Goal: Task Accomplishment & Management: Manage account settings

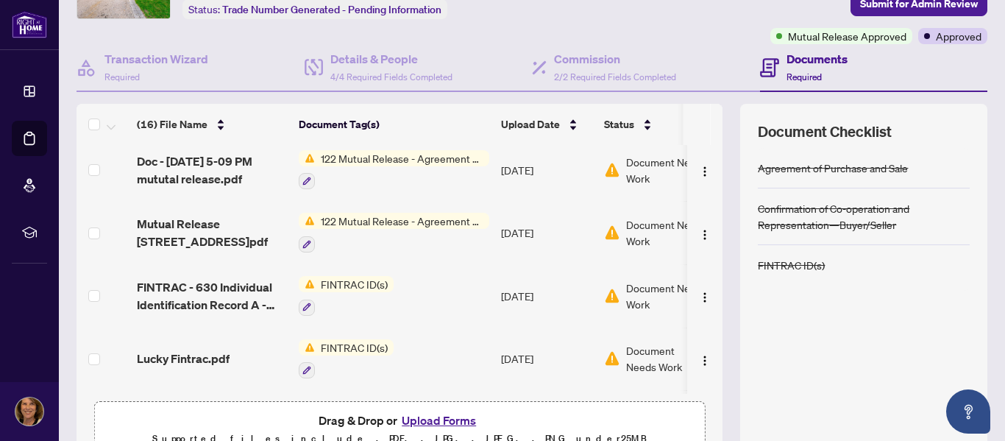
scroll to position [441, 0]
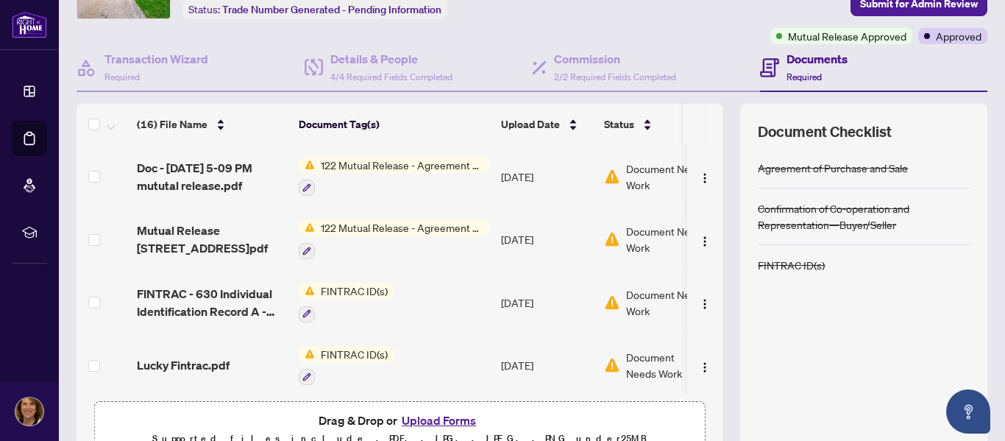
click at [638, 168] on span "Document Needs Work" at bounding box center [671, 176] width 91 height 32
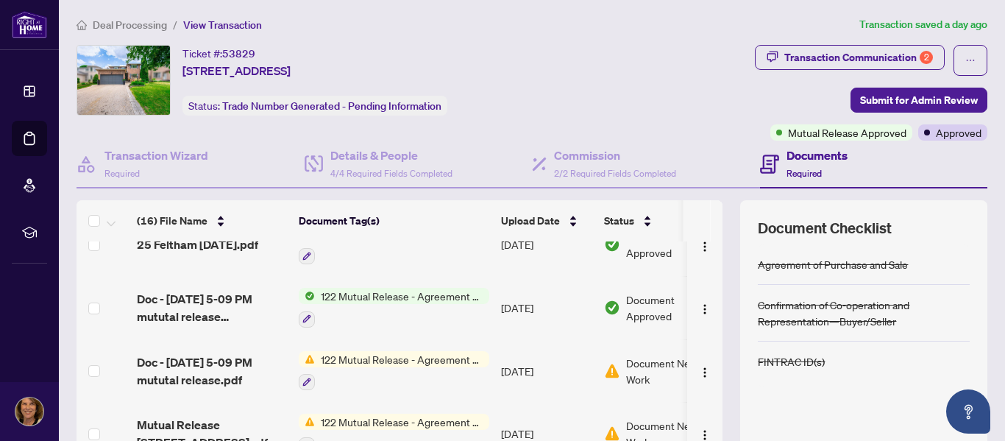
scroll to position [441, 0]
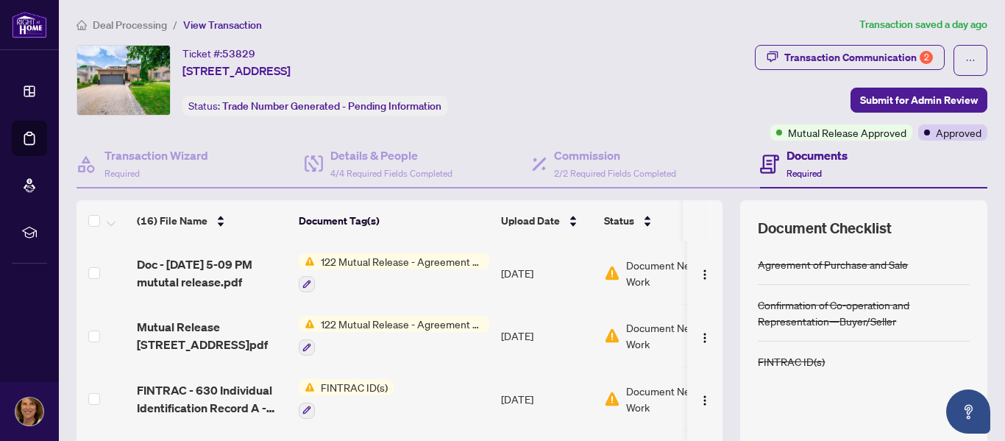
click at [650, 326] on span "Document Needs Work" at bounding box center [671, 335] width 91 height 32
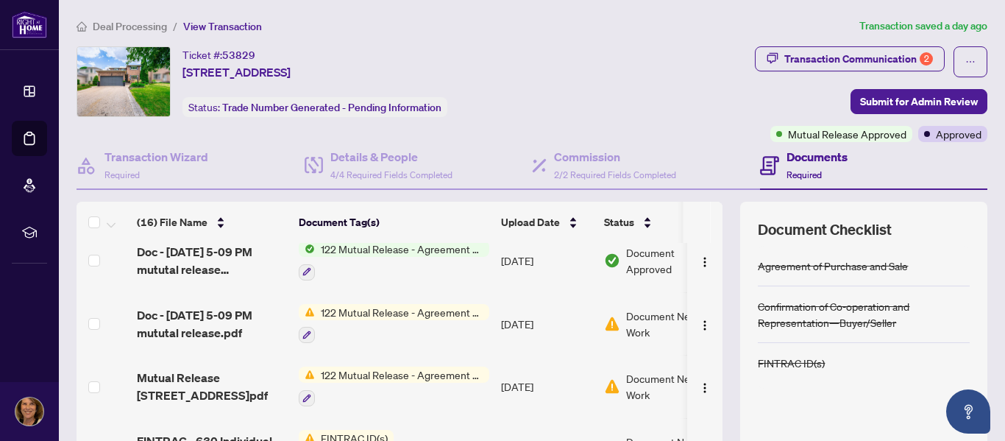
scroll to position [491, 0]
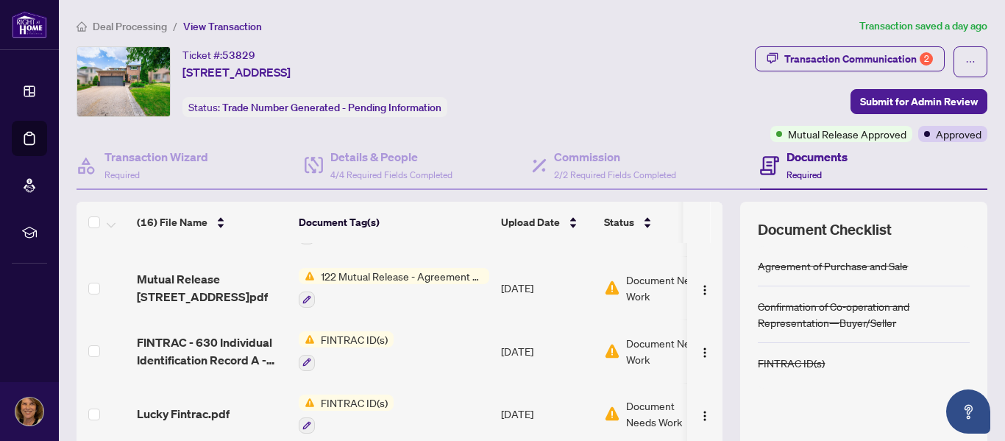
click at [630, 340] on span "Document Needs Work" at bounding box center [671, 351] width 91 height 32
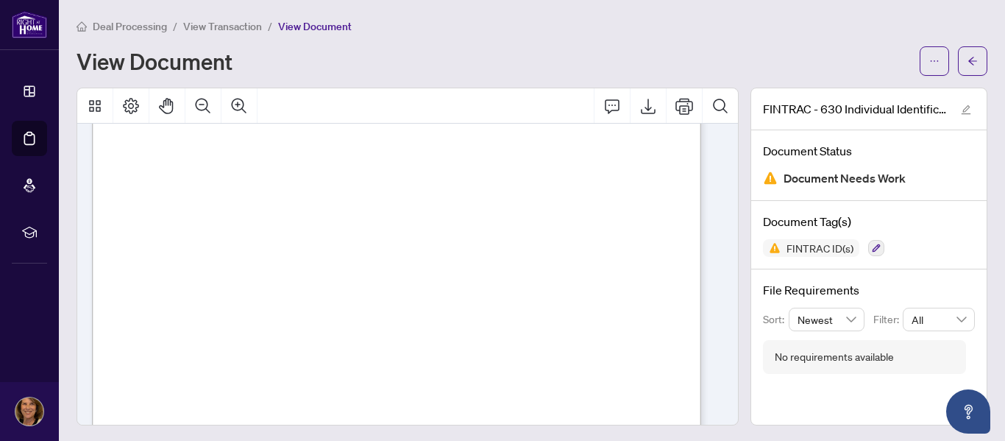
scroll to position [294, 0]
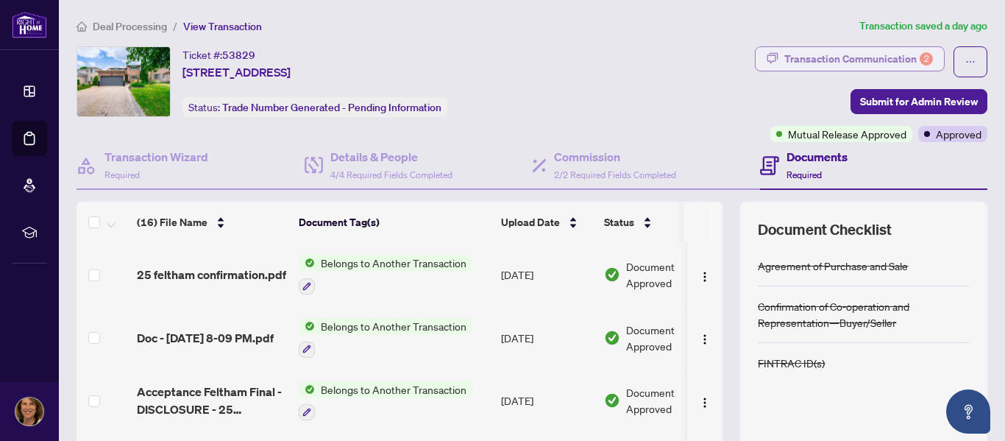
click at [879, 56] on div "Transaction Communication 2" at bounding box center [858, 59] width 149 height 24
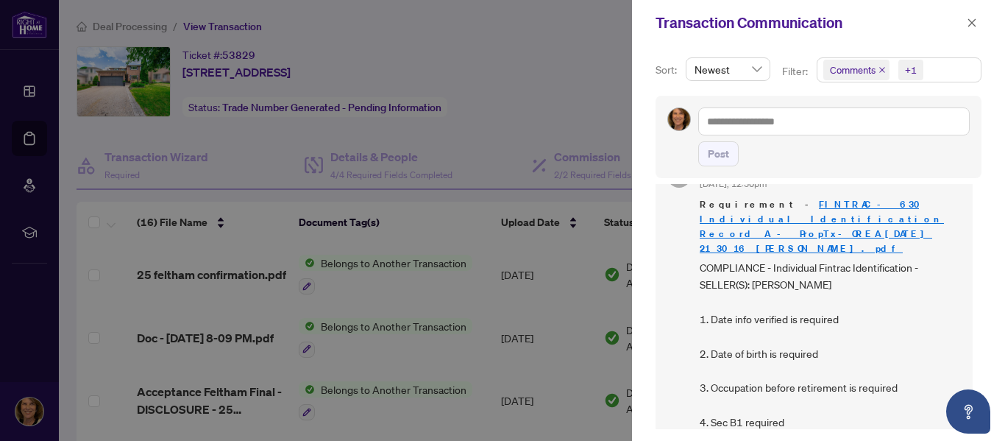
scroll to position [491, 0]
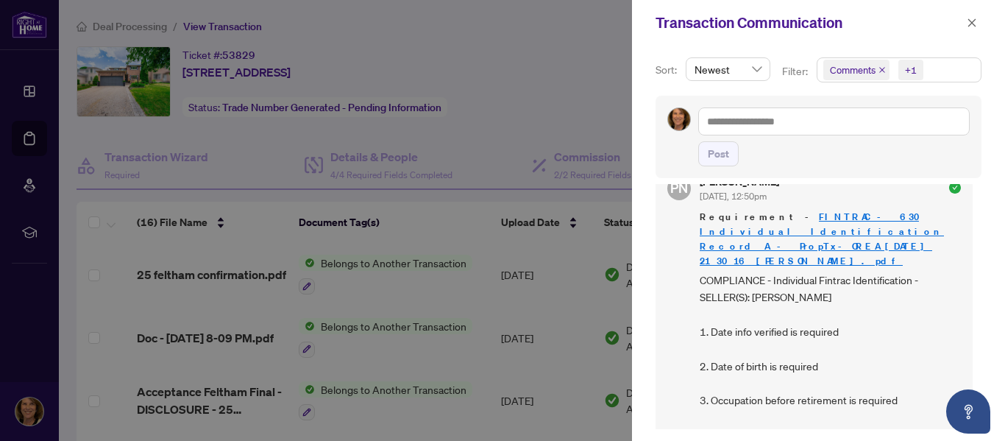
click at [824, 210] on span "Requirement - FINTRAC - 630 Individual Identification Record A - PropTx-OREA_20…" at bounding box center [830, 239] width 261 height 59
click at [819, 210] on link "FINTRAC - 630 Individual Identification Record A - PropTx-OREA_[DATE] 21_30_16 …" at bounding box center [822, 238] width 244 height 57
click at [552, 236] on div at bounding box center [502, 220] width 1005 height 441
click at [553, 174] on div at bounding box center [502, 220] width 1005 height 441
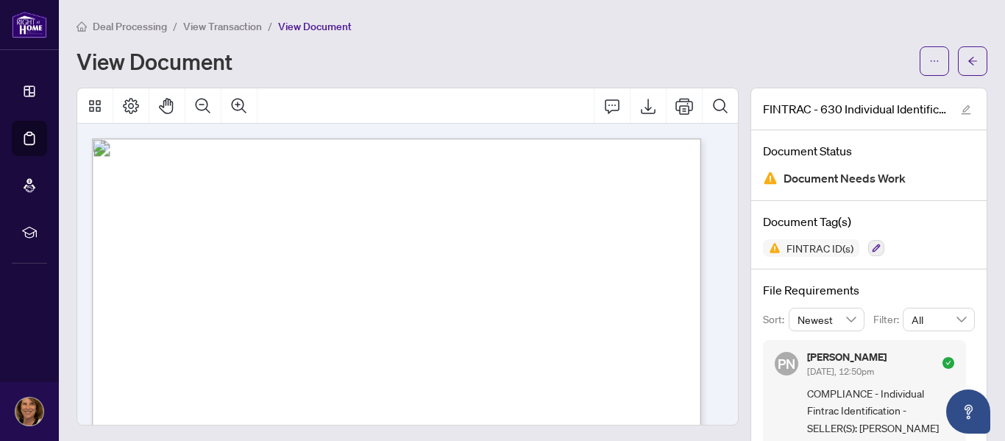
click at [330, 333] on span "Date Information Verified/Credit File Consulted:" at bounding box center [233, 335] width 196 height 10
click at [330, 332] on span "Date Information Verified/Credit File Consulted:" at bounding box center [233, 335] width 196 height 10
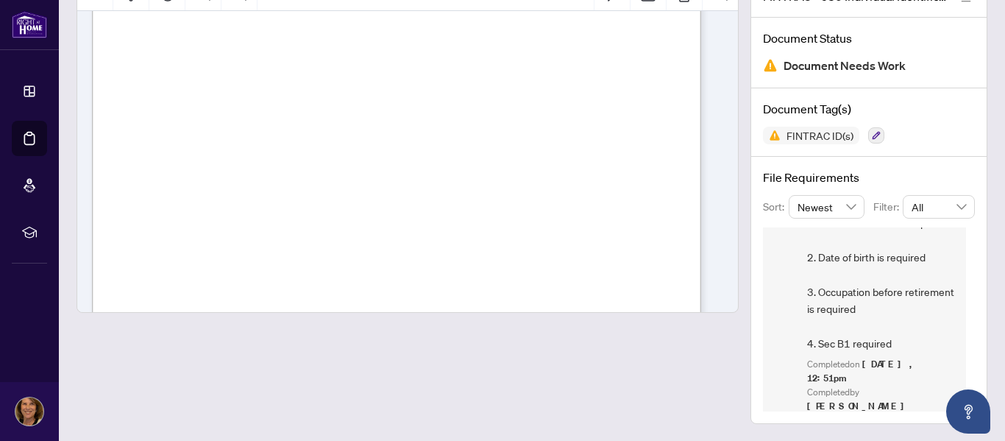
scroll to position [196, 0]
click at [372, 143] on span "Retired" at bounding box center [353, 143] width 38 height 10
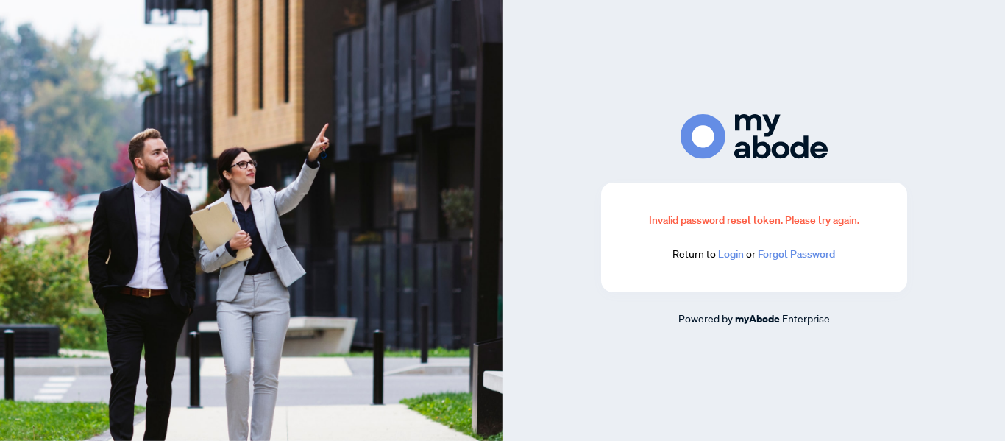
click at [733, 256] on link "Login" at bounding box center [731, 253] width 26 height 13
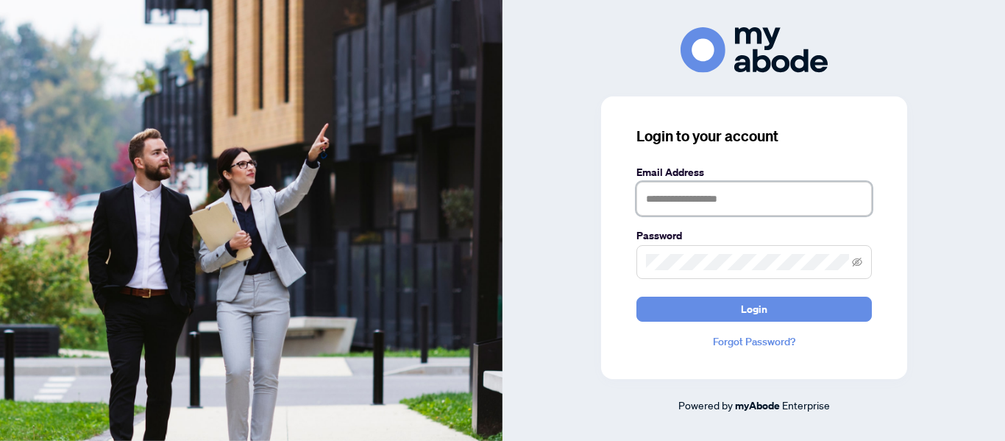
type input "**********"
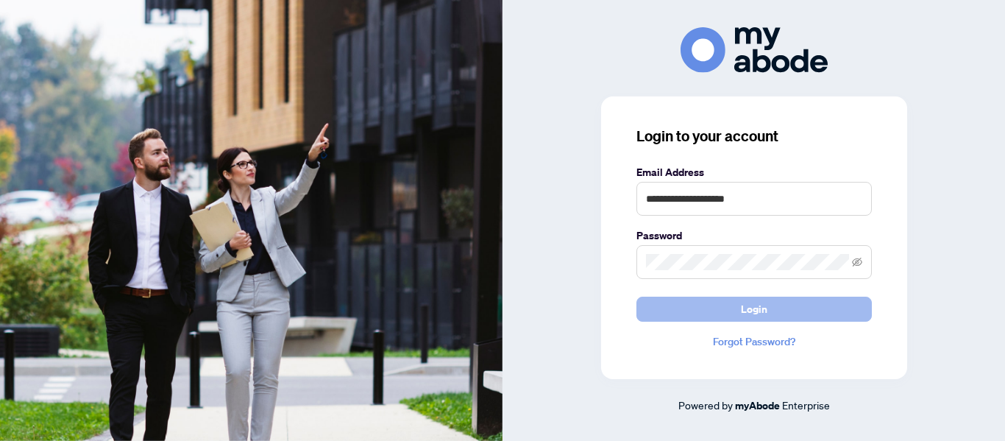
click at [728, 304] on button "Login" at bounding box center [753, 309] width 235 height 25
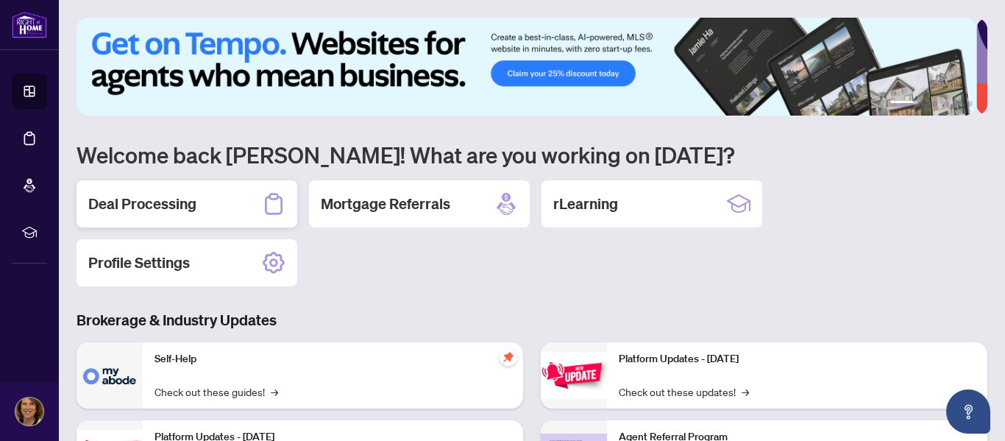
click at [157, 198] on h2 "Deal Processing" at bounding box center [142, 204] width 108 height 21
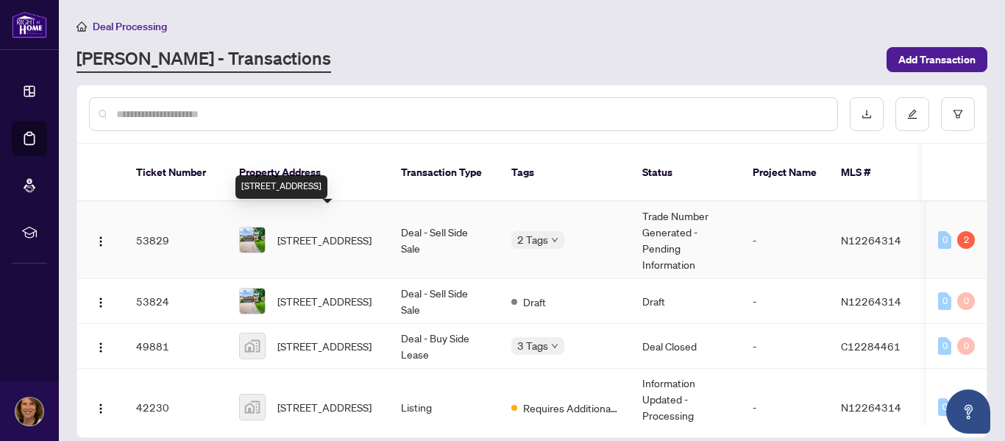
click at [300, 232] on span "[STREET_ADDRESS]" at bounding box center [324, 240] width 94 height 16
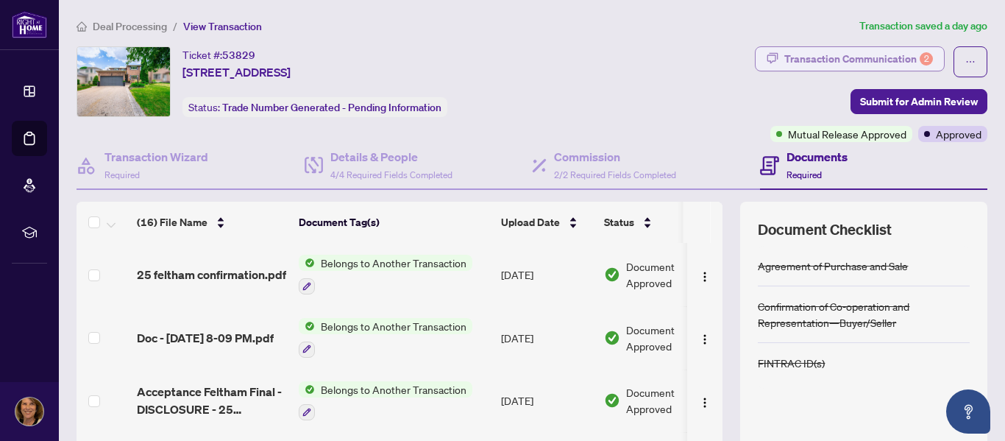
click at [855, 57] on div "Transaction Communication 2" at bounding box center [858, 59] width 149 height 24
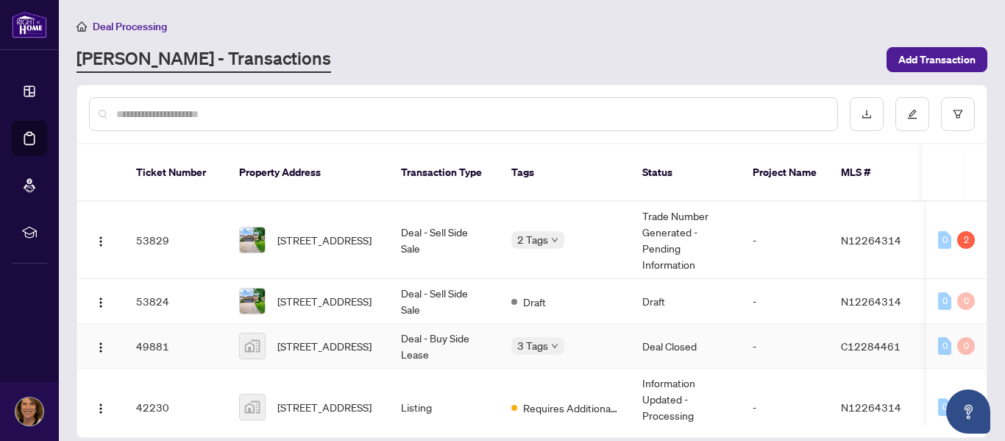
scroll to position [25, 0]
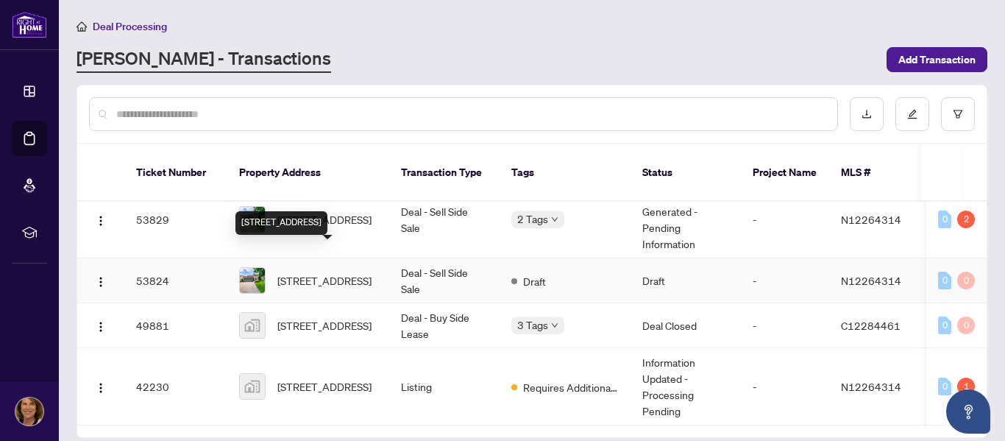
click at [318, 272] on span "[STREET_ADDRESS]" at bounding box center [324, 280] width 94 height 16
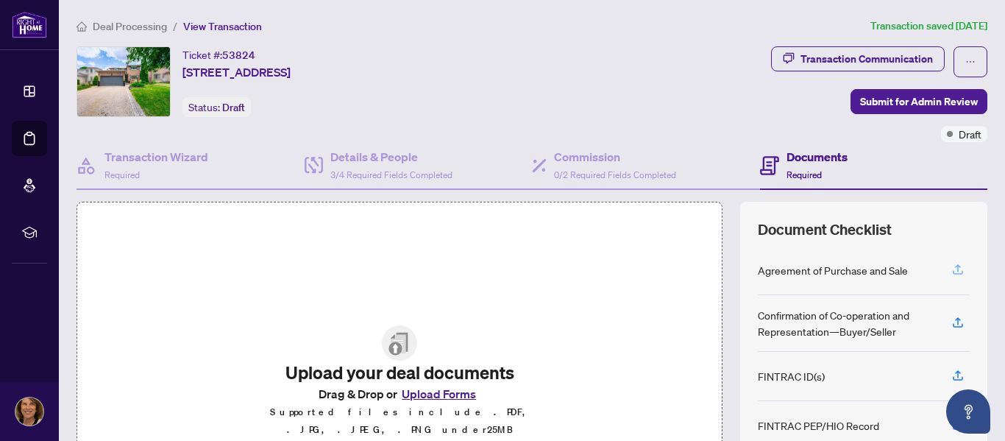
click at [951, 268] on icon "button" at bounding box center [957, 269] width 13 height 13
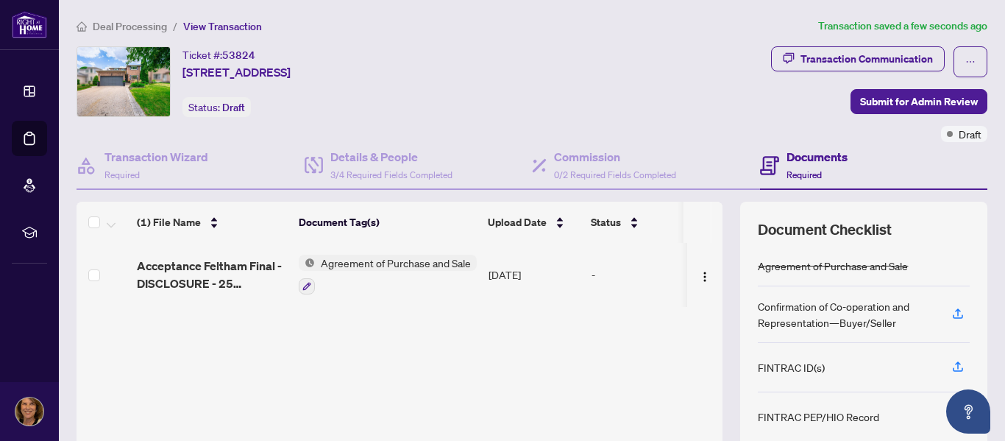
click at [385, 262] on span "Agreement of Purchase and Sale" at bounding box center [396, 263] width 162 height 16
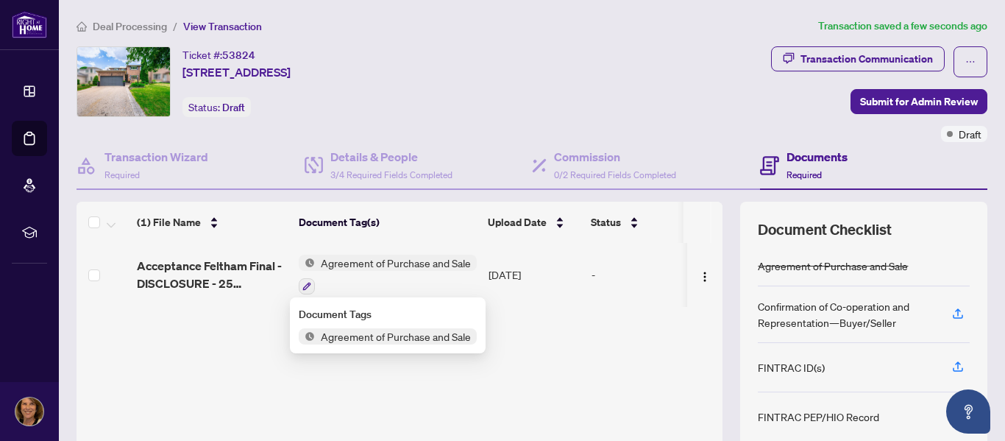
click at [381, 337] on span "Agreement of Purchase and Sale" at bounding box center [396, 336] width 162 height 16
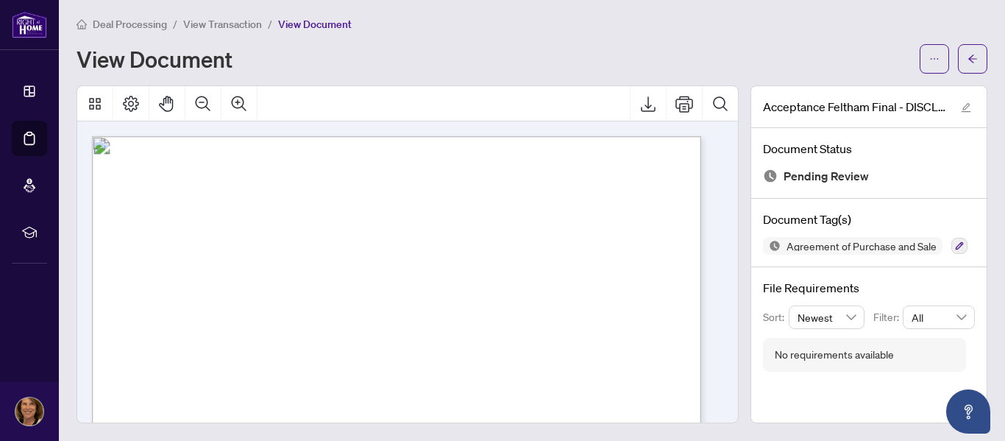
click at [728, 49] on div "View Document" at bounding box center [494, 59] width 834 height 24
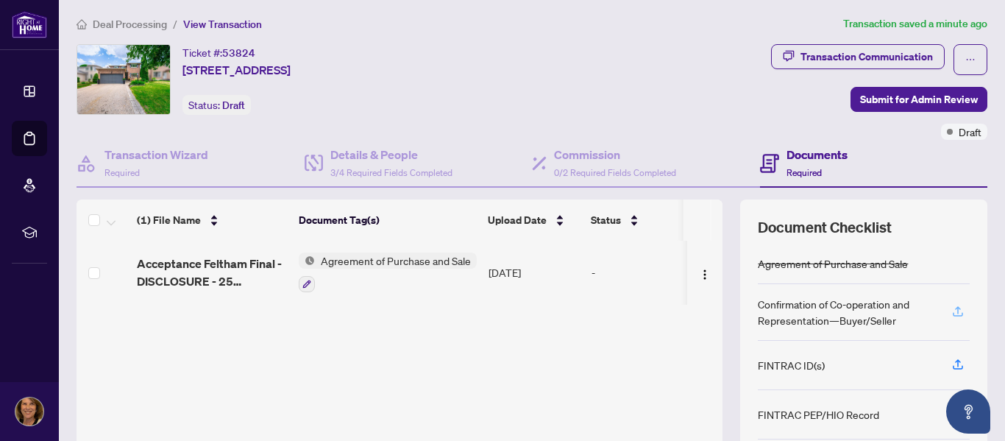
click at [951, 311] on icon "button" at bounding box center [957, 311] width 13 height 13
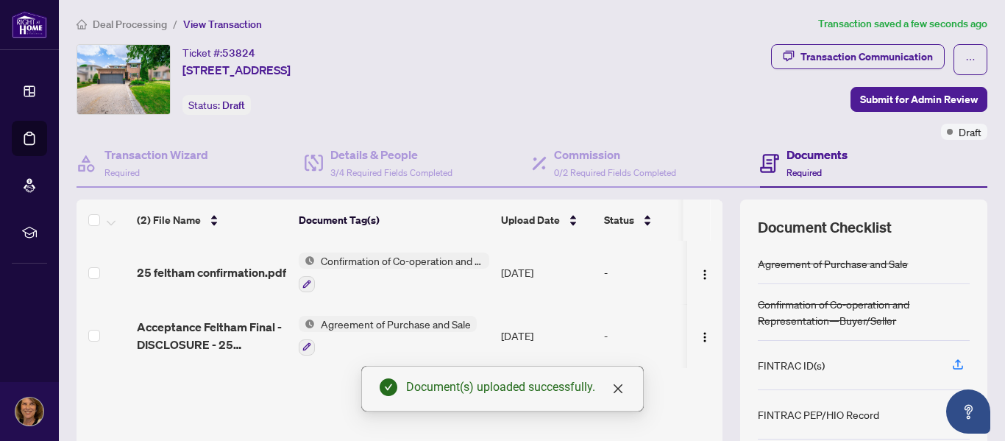
click at [427, 258] on span "Confirmation of Co-operation and Representation—Buyer/Seller" at bounding box center [402, 260] width 174 height 16
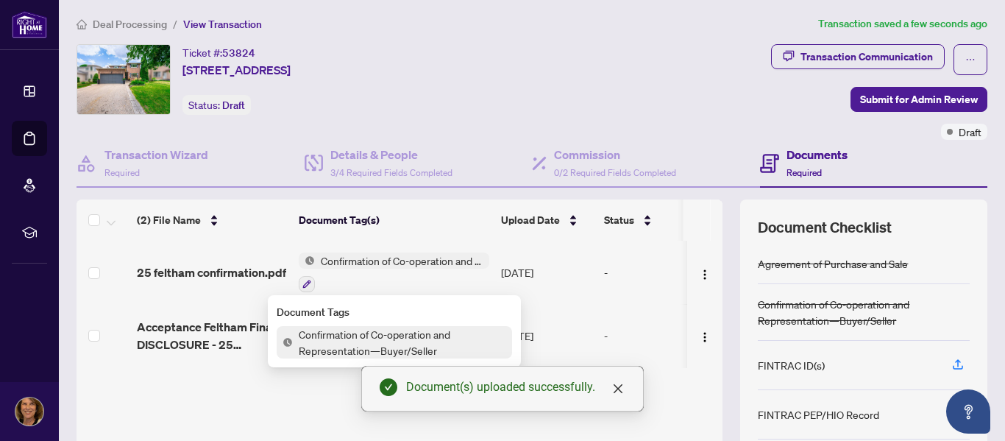
click at [427, 258] on span "Confirmation of Co-operation and Representation—Buyer/Seller" at bounding box center [402, 260] width 174 height 16
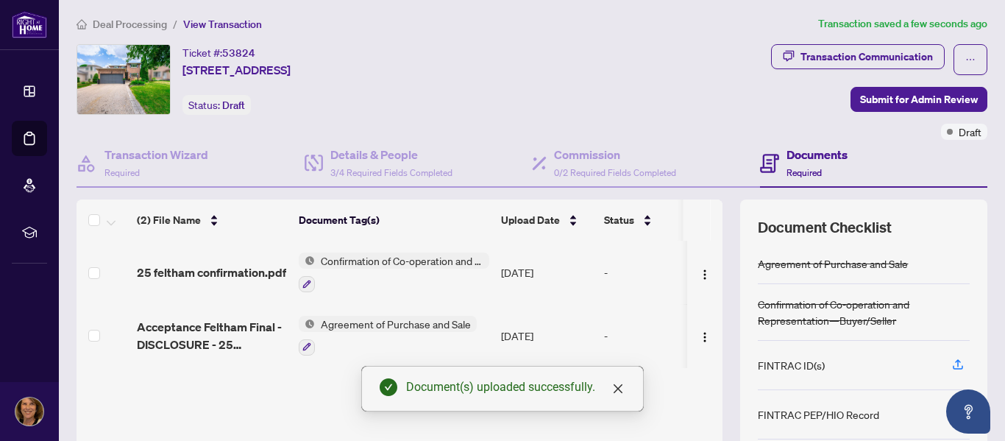
click at [427, 258] on span "Confirmation of Co-operation and Representation—Buyer/Seller" at bounding box center [402, 260] width 174 height 16
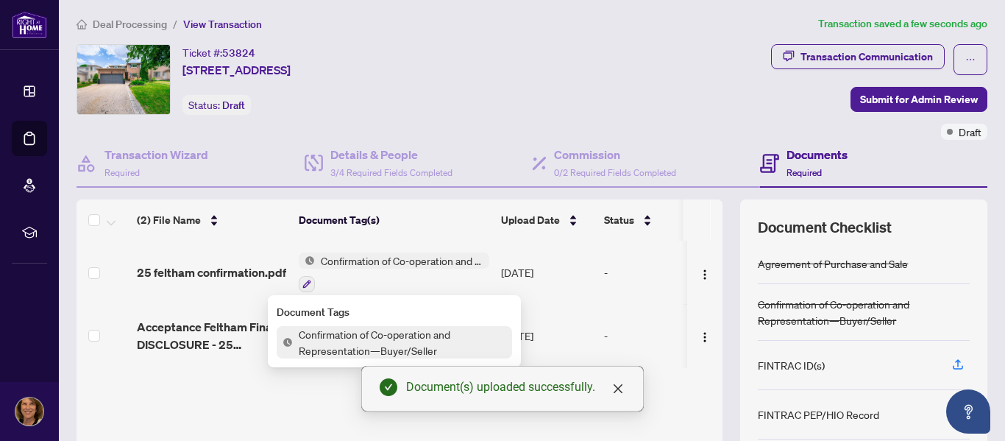
click at [408, 334] on span "Confirmation of Co-operation and Representation—Buyer/Seller" at bounding box center [402, 342] width 219 height 32
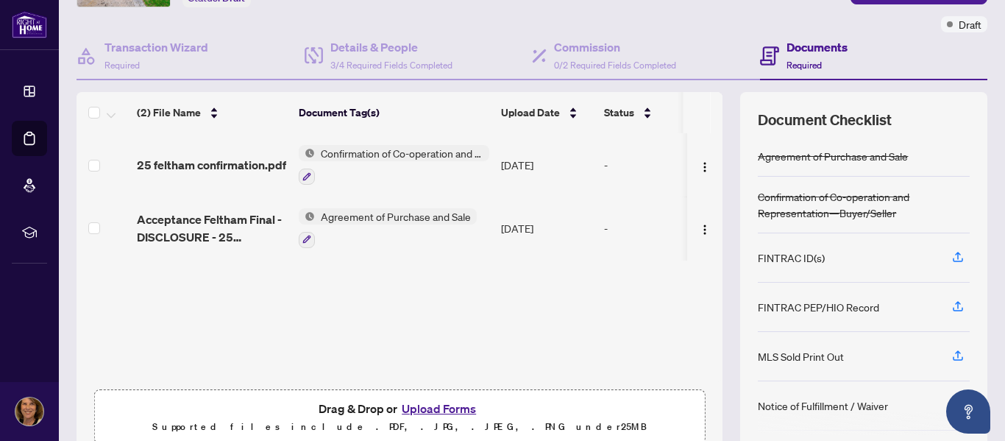
scroll to position [127, 0]
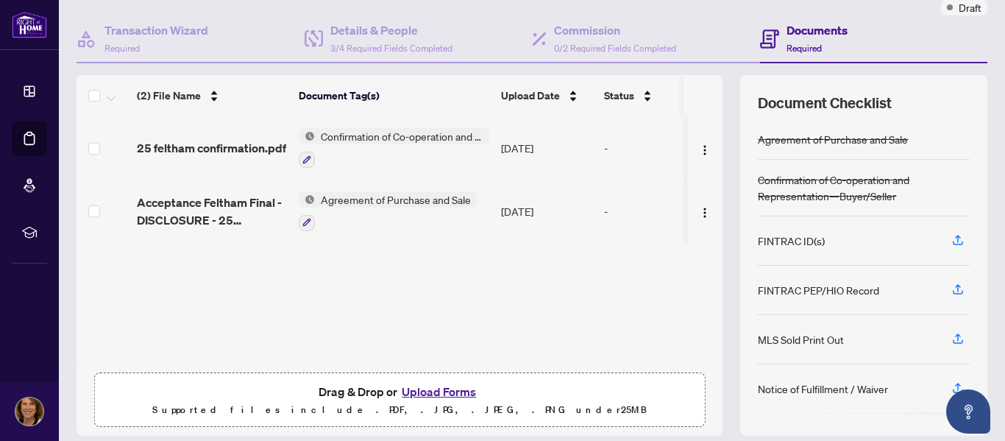
click at [421, 201] on span "Agreement of Purchase and Sale" at bounding box center [396, 199] width 162 height 16
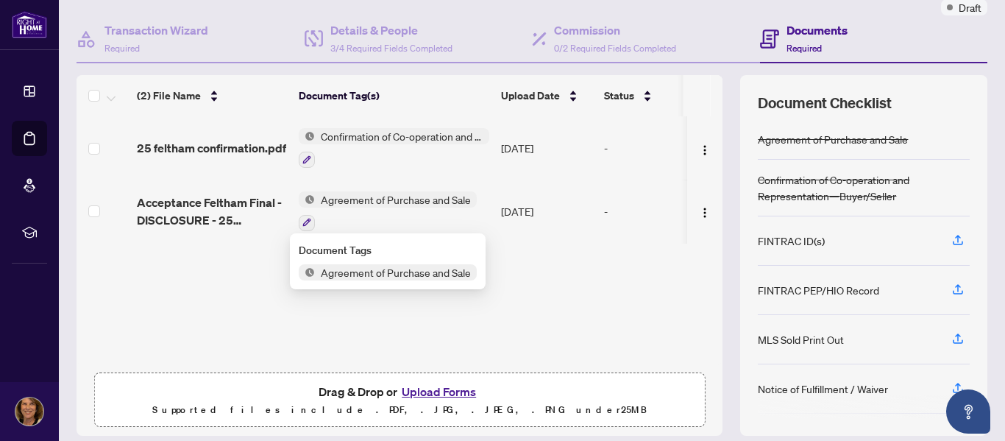
click at [397, 273] on span "Agreement of Purchase and Sale" at bounding box center [396, 272] width 162 height 16
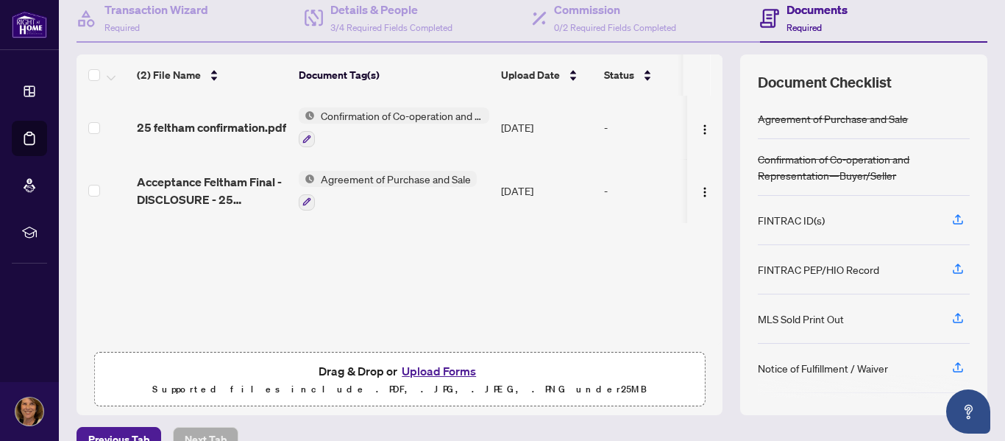
scroll to position [176, 0]
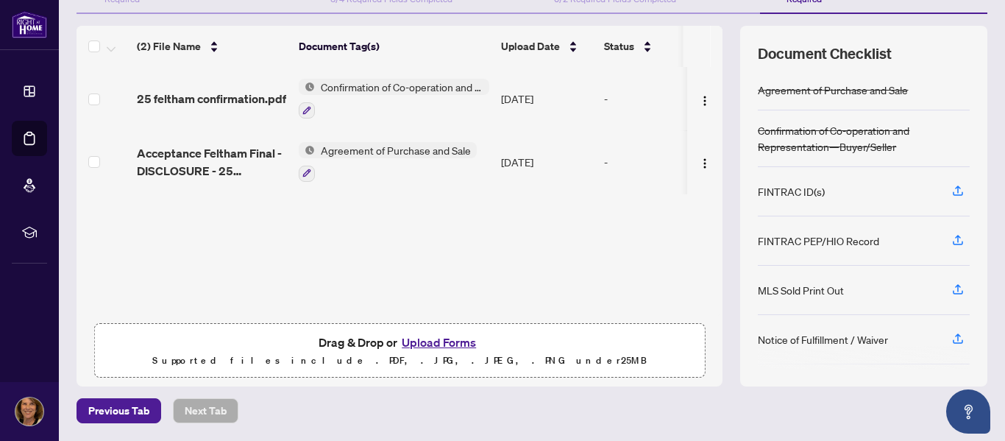
click at [436, 339] on button "Upload Forms" at bounding box center [438, 342] width 83 height 19
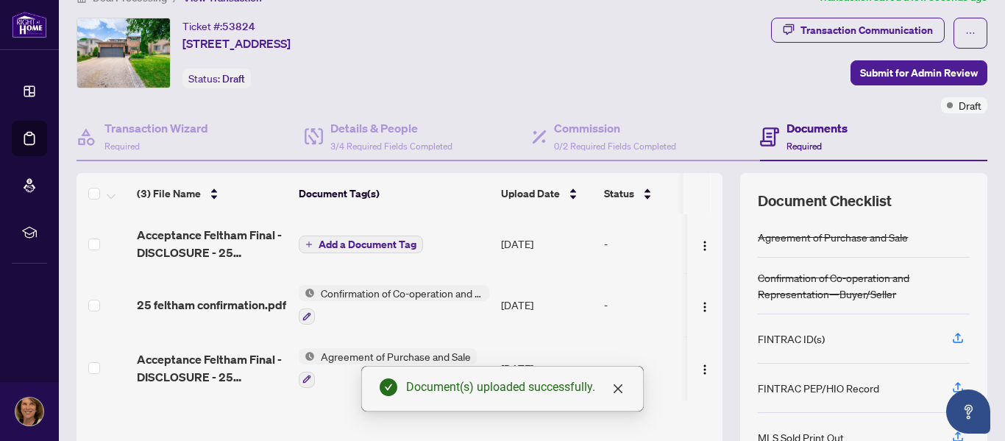
scroll to position [127, 0]
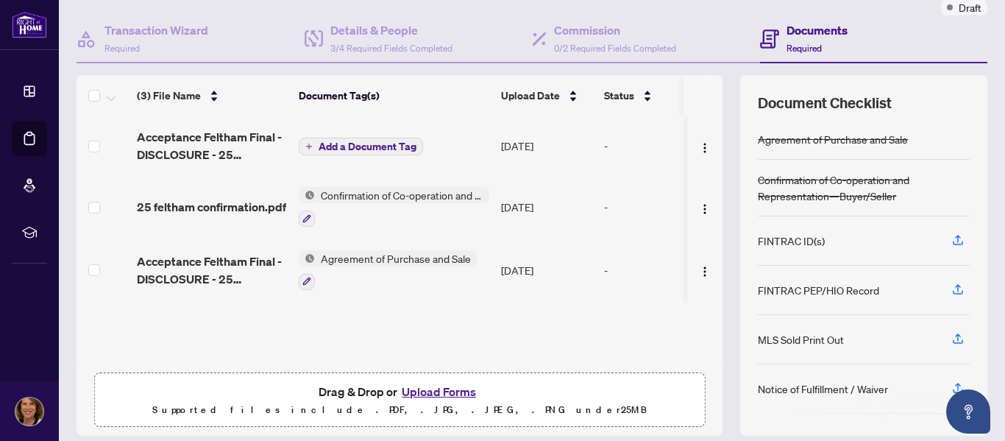
click at [410, 258] on span "Agreement of Purchase and Sale" at bounding box center [396, 258] width 162 height 16
click at [377, 257] on span "Agreement of Purchase and Sale" at bounding box center [396, 258] width 162 height 16
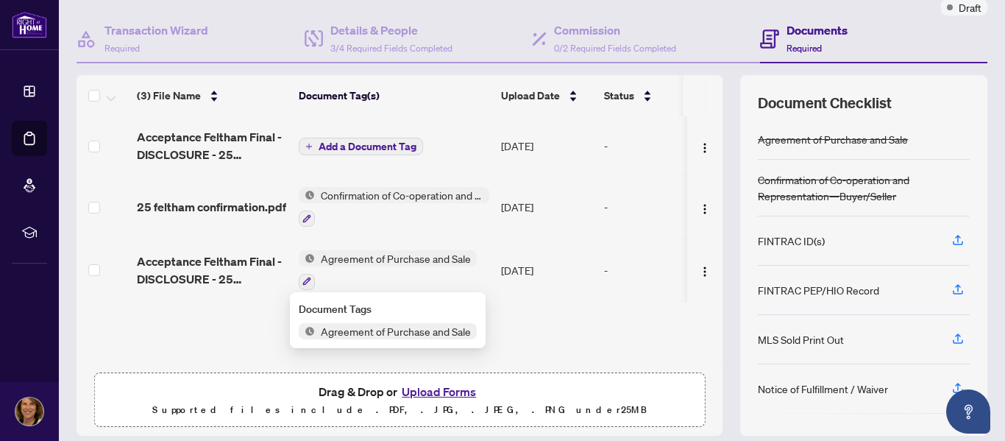
scroll to position [176, 0]
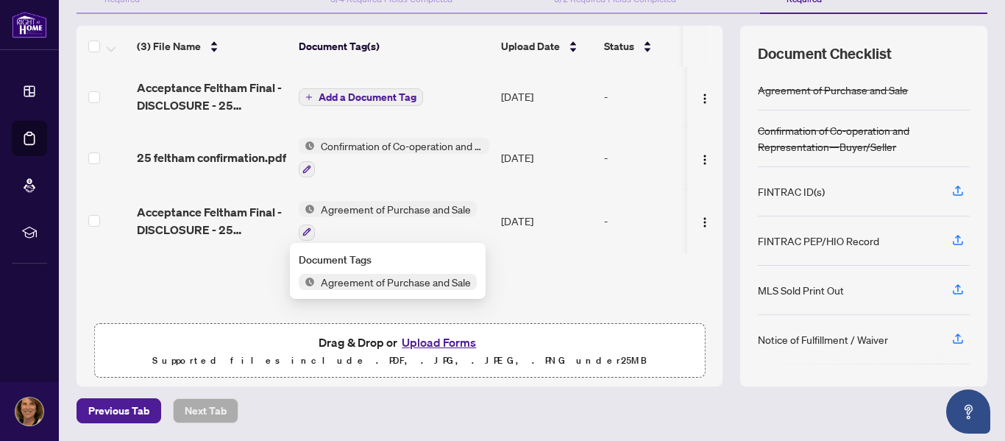
click at [332, 210] on span "Agreement of Purchase and Sale" at bounding box center [396, 209] width 162 height 16
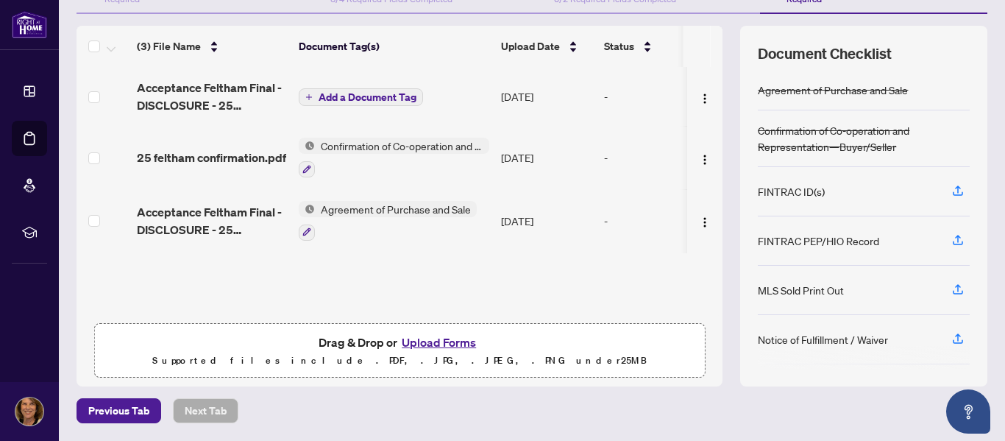
click at [332, 210] on span "Agreement of Purchase and Sale" at bounding box center [396, 209] width 162 height 16
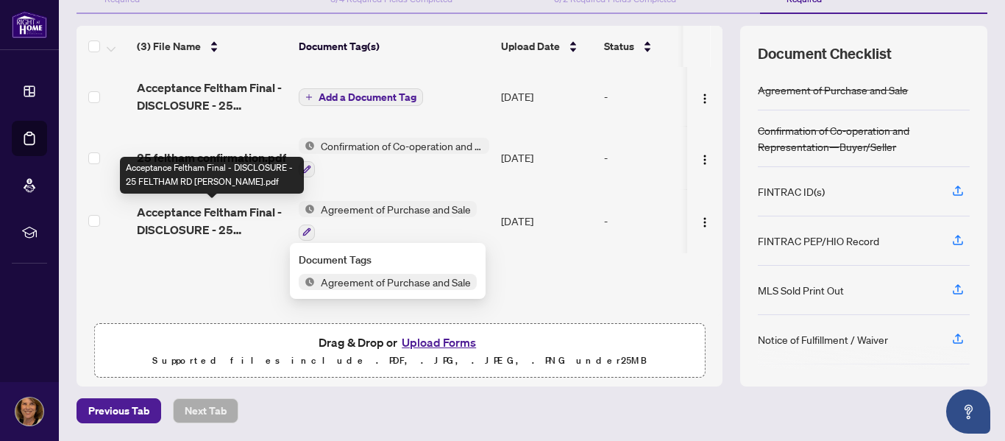
click at [255, 208] on span "Acceptance Feltham Final - DISCLOSURE - 25 FELTHAM RD [PERSON_NAME].pdf" at bounding box center [212, 220] width 150 height 35
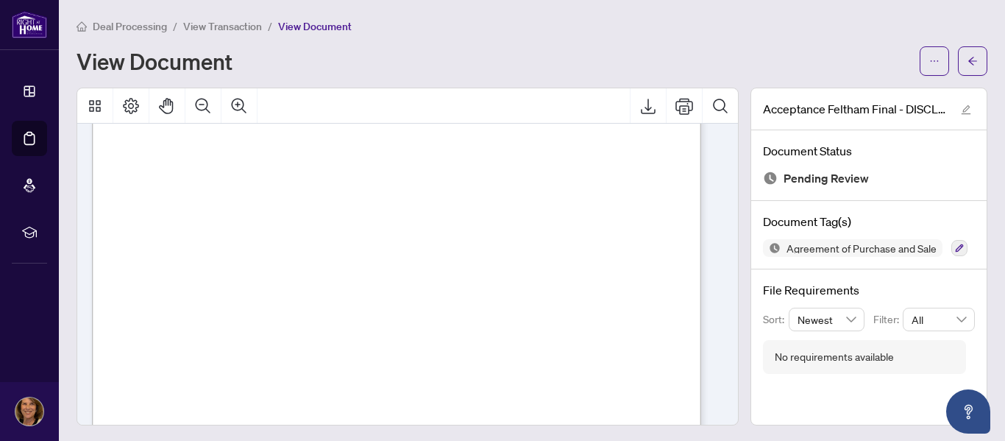
scroll to position [417, 0]
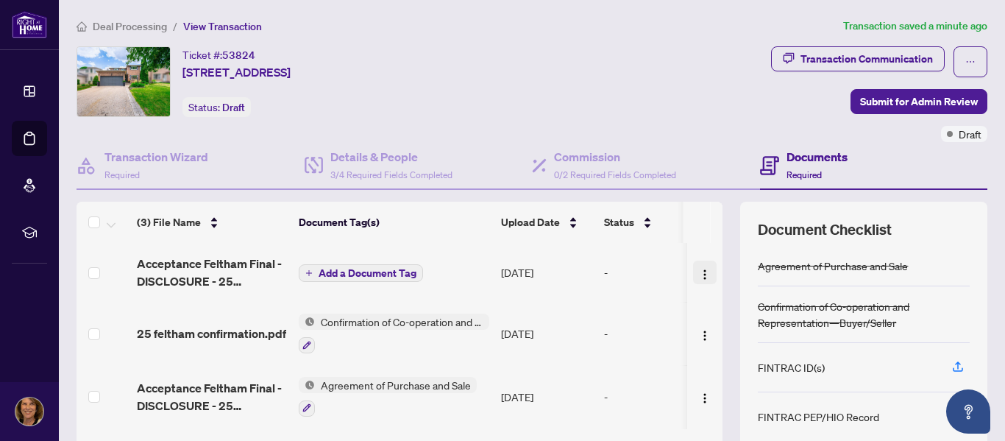
click at [699, 275] on img "button" at bounding box center [705, 275] width 12 height 12
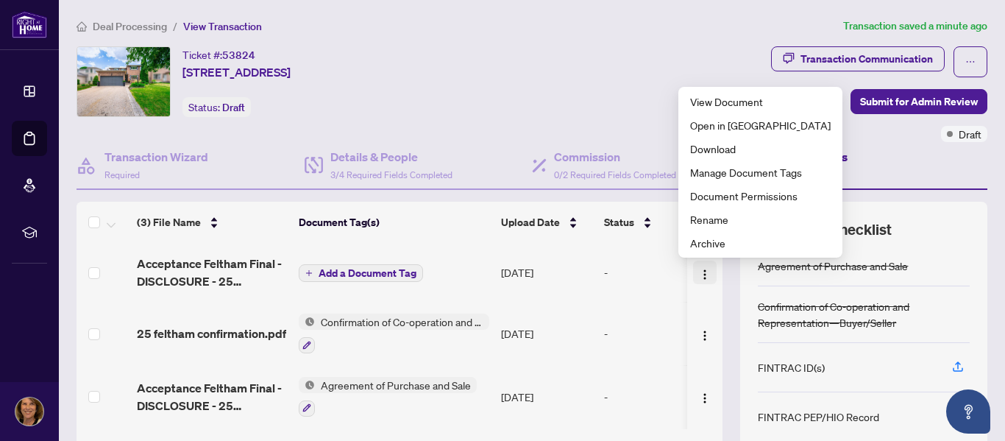
click at [699, 275] on img "button" at bounding box center [705, 275] width 12 height 12
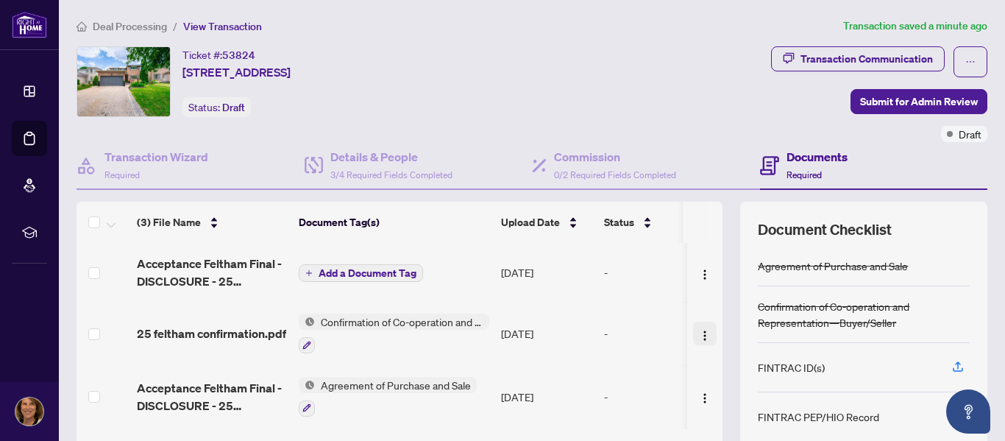
click at [699, 332] on img "button" at bounding box center [705, 336] width 12 height 12
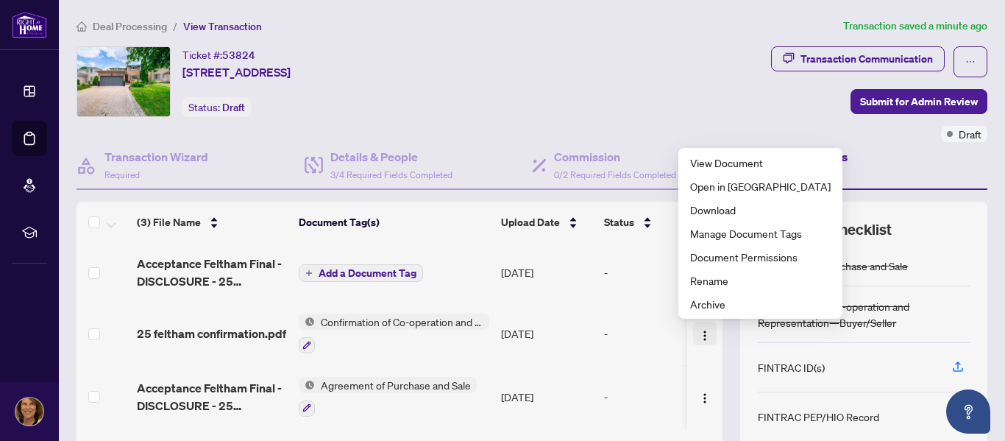
click at [699, 332] on img "button" at bounding box center [705, 336] width 12 height 12
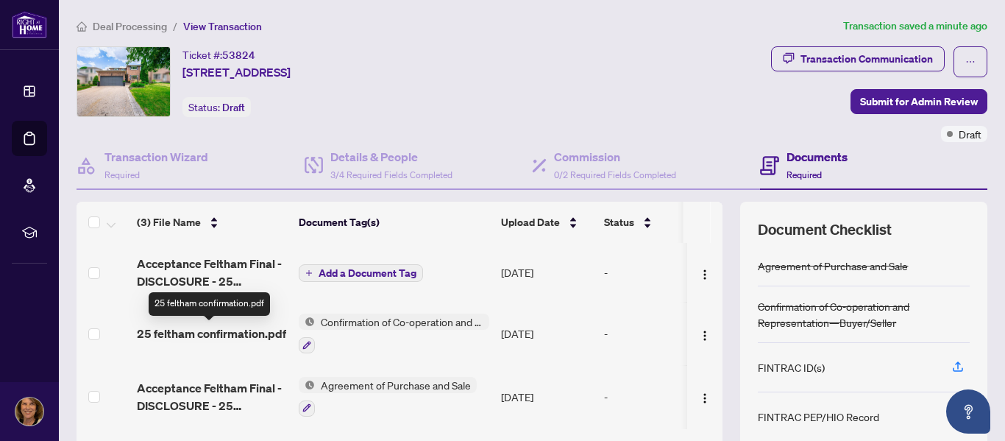
click at [255, 334] on span "25 feltham confirmation.pdf" at bounding box center [211, 333] width 149 height 18
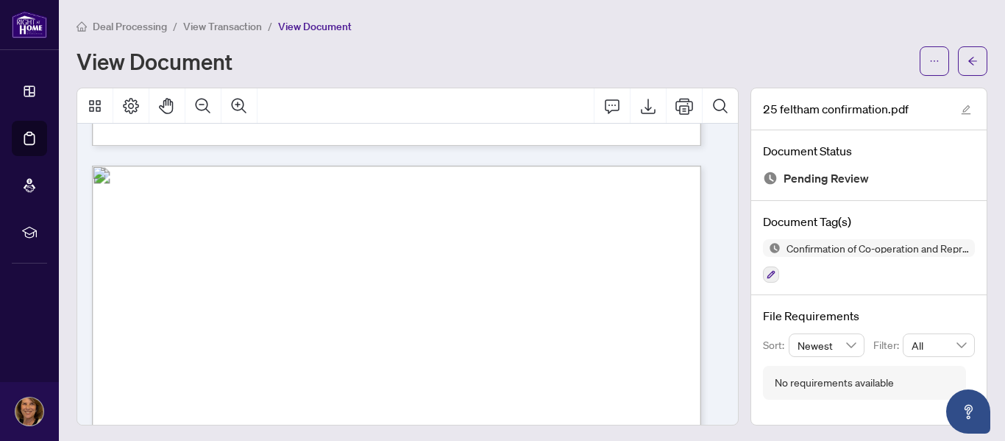
scroll to position [1398, 0]
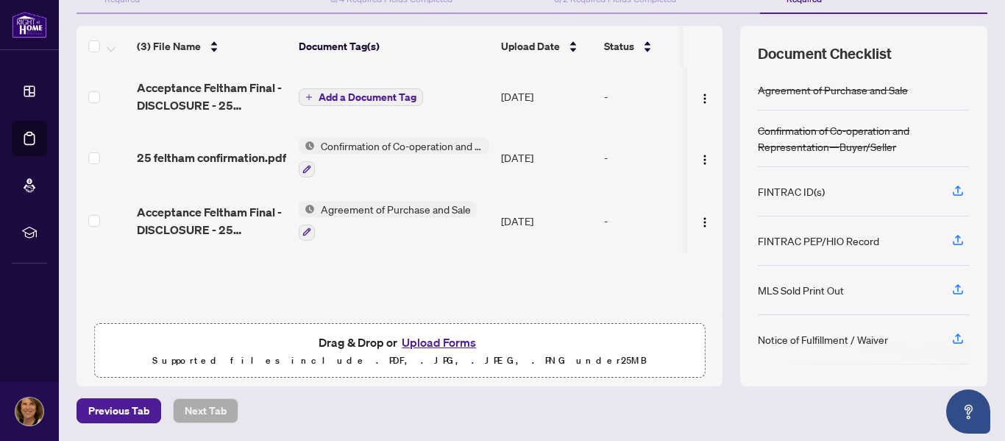
scroll to position [127, 0]
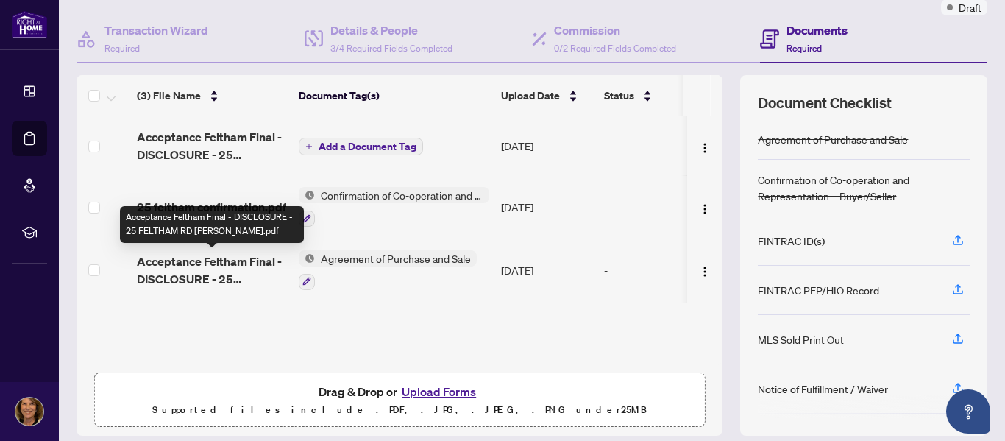
click at [255, 261] on span "Acceptance Feltham Final - DISCLOSURE - 25 FELTHAM RD [PERSON_NAME].pdf" at bounding box center [212, 269] width 150 height 35
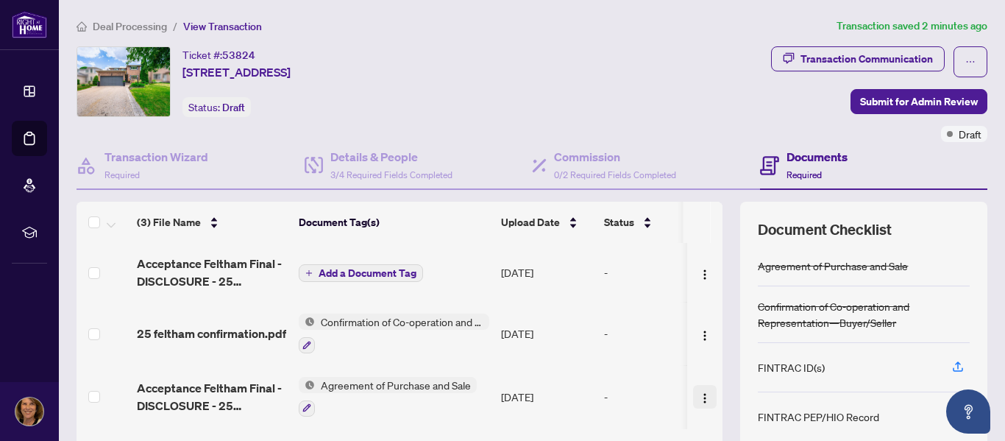
click at [699, 402] on img "button" at bounding box center [705, 398] width 12 height 12
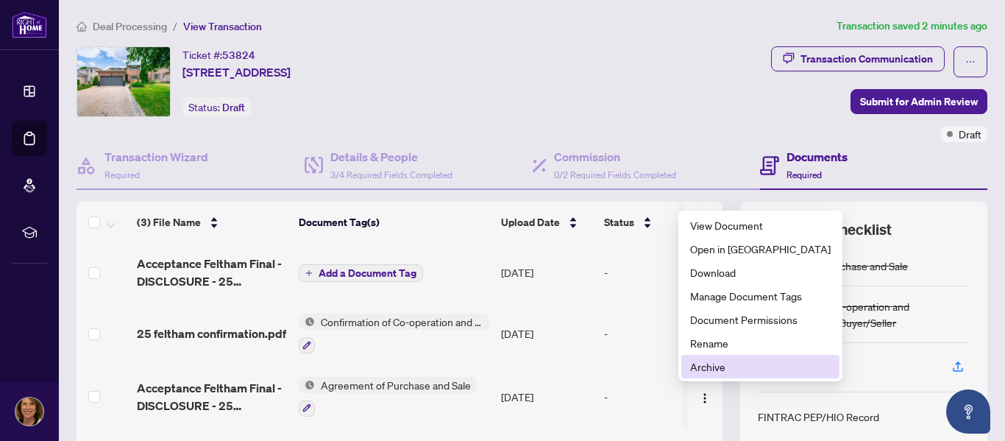
click at [707, 366] on span "Archive" at bounding box center [760, 366] width 141 height 16
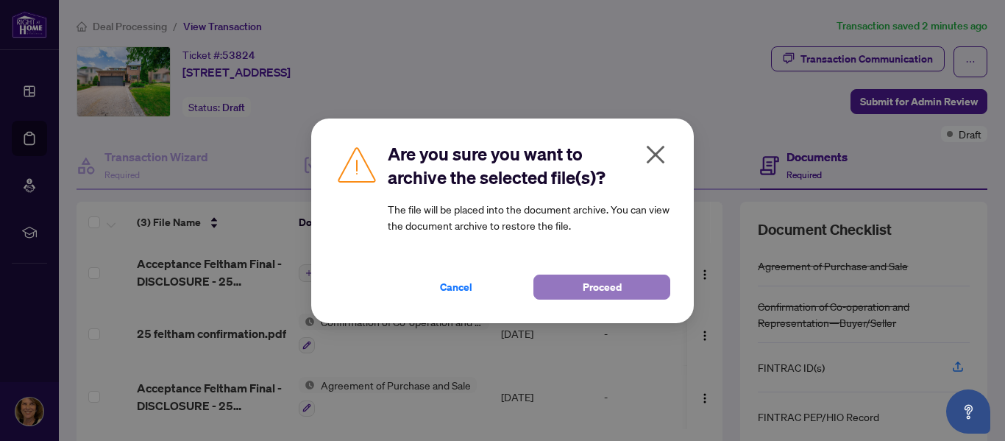
click at [602, 284] on span "Proceed" at bounding box center [602, 287] width 39 height 24
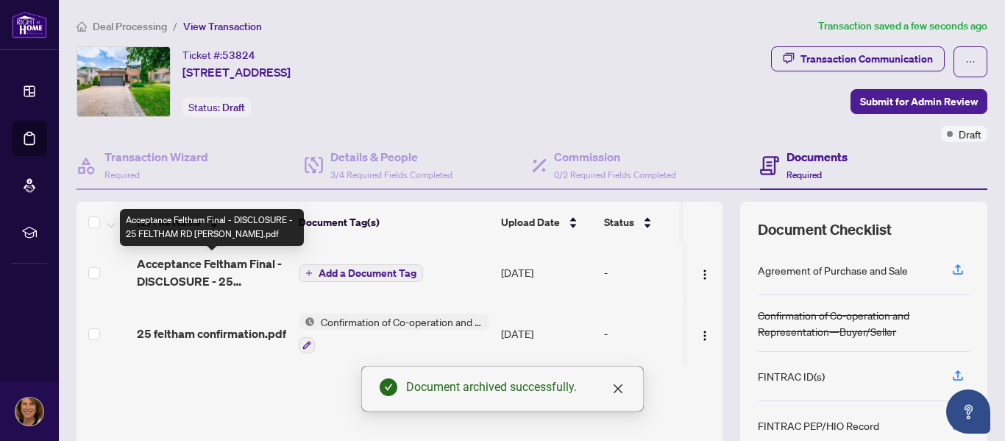
click at [218, 272] on span "Acceptance Feltham Final - DISCLOSURE - 25 FELTHAM RD [PERSON_NAME].pdf" at bounding box center [212, 272] width 150 height 35
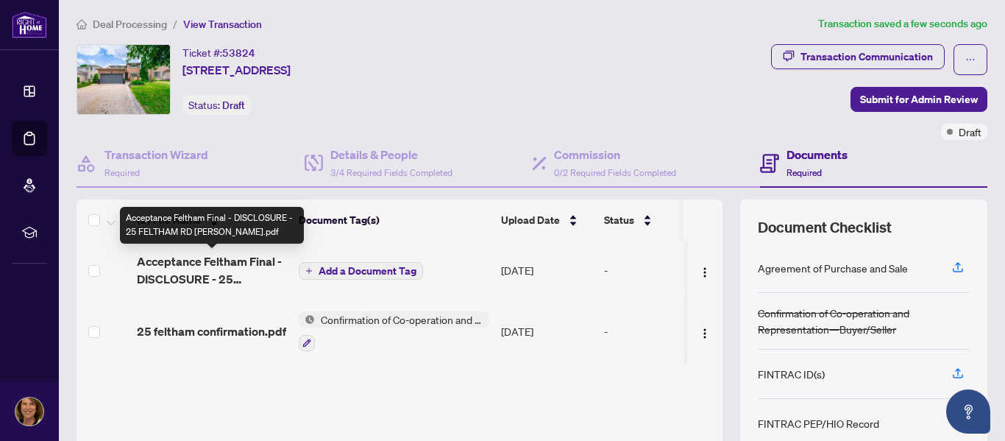
click at [252, 274] on span "Acceptance Feltham Final - DISCLOSURE - 25 FELTHAM RD [PERSON_NAME].pdf" at bounding box center [212, 269] width 150 height 35
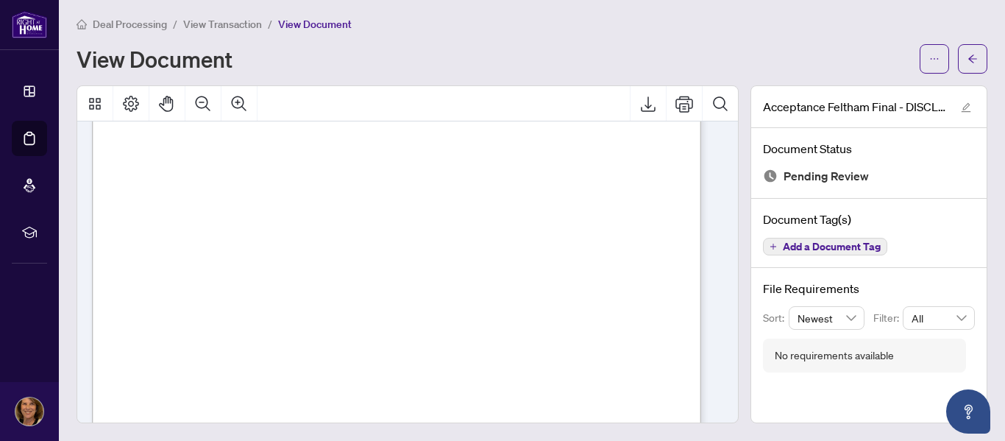
scroll to position [859, 0]
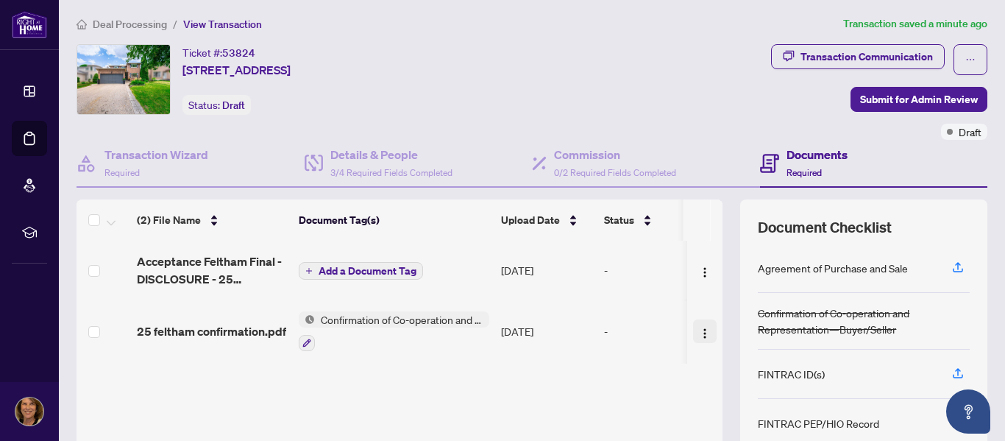
click at [699, 330] on img "button" at bounding box center [705, 333] width 12 height 12
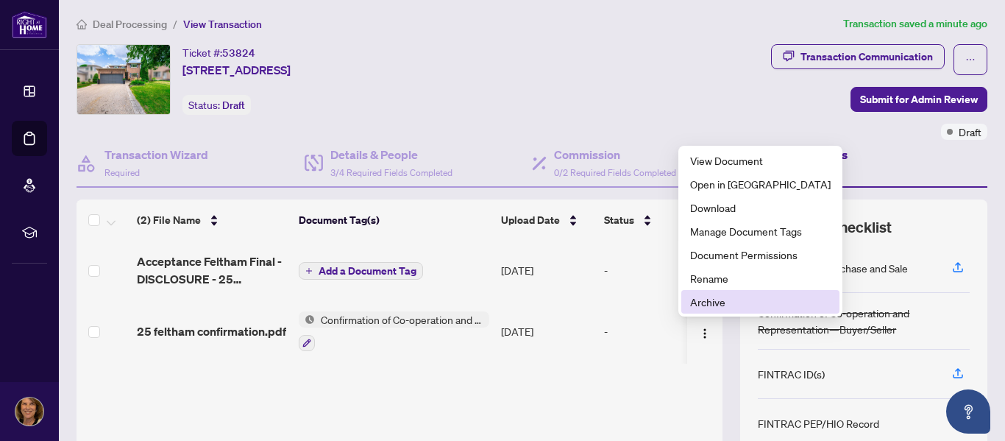
click at [712, 302] on span "Archive" at bounding box center [760, 302] width 141 height 16
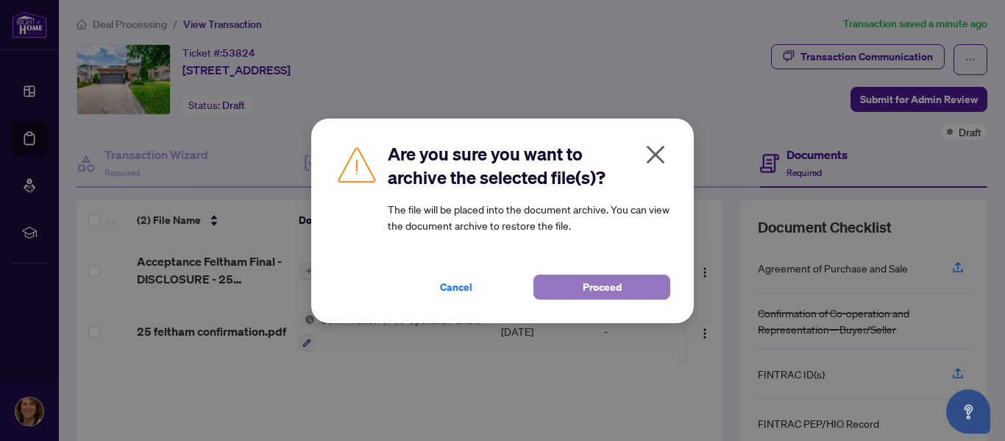
click at [610, 286] on span "Proceed" at bounding box center [602, 287] width 39 height 24
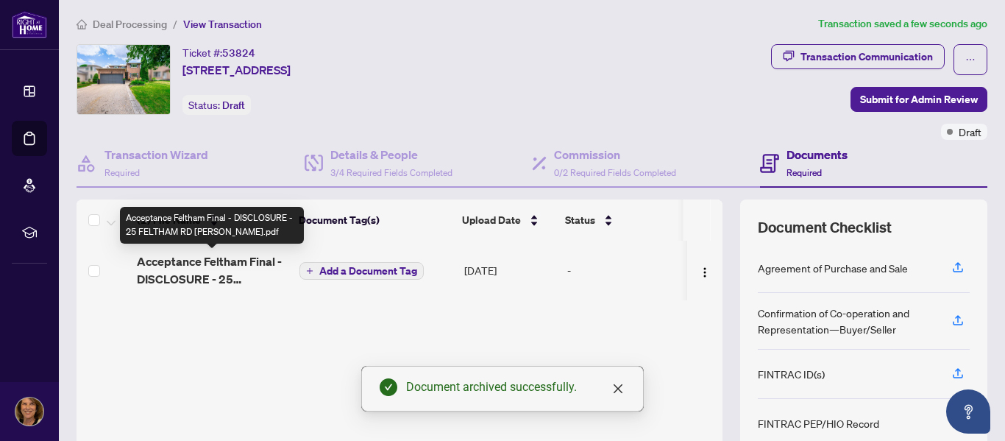
click at [239, 255] on span "Acceptance Feltham Final - DISCLOSURE - 25 FELTHAM RD [PERSON_NAME].pdf" at bounding box center [212, 269] width 151 height 35
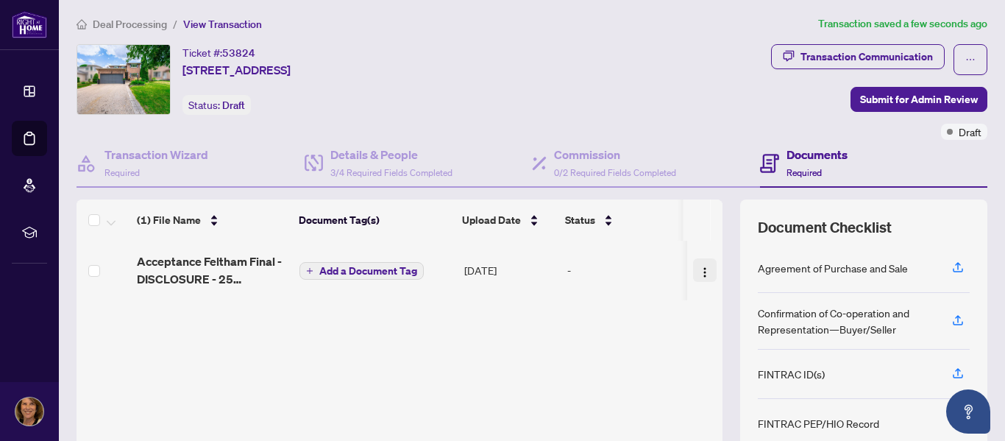
click at [699, 277] on img "button" at bounding box center [705, 272] width 12 height 12
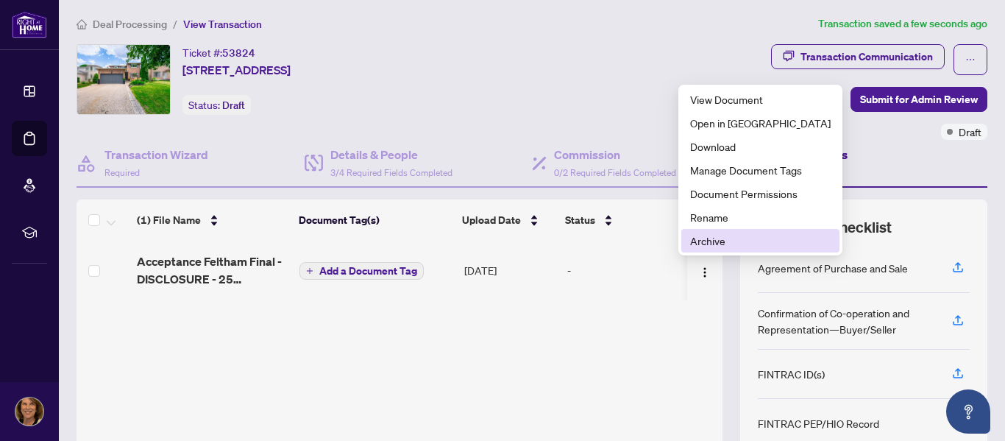
click at [706, 243] on span "Archive" at bounding box center [760, 241] width 141 height 16
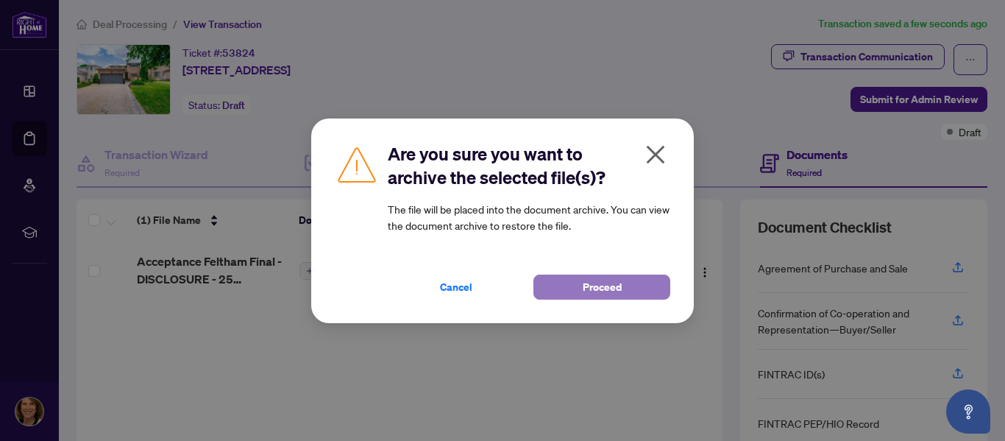
click at [615, 288] on span "Proceed" at bounding box center [602, 287] width 39 height 24
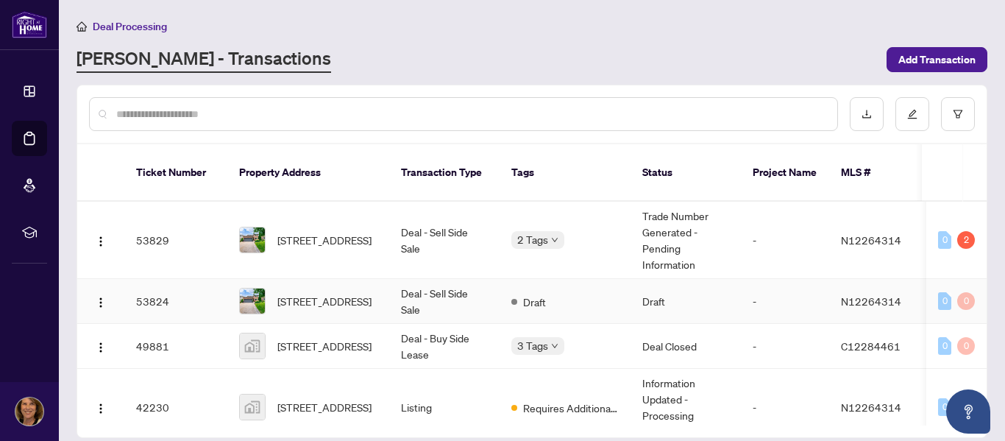
scroll to position [25, 0]
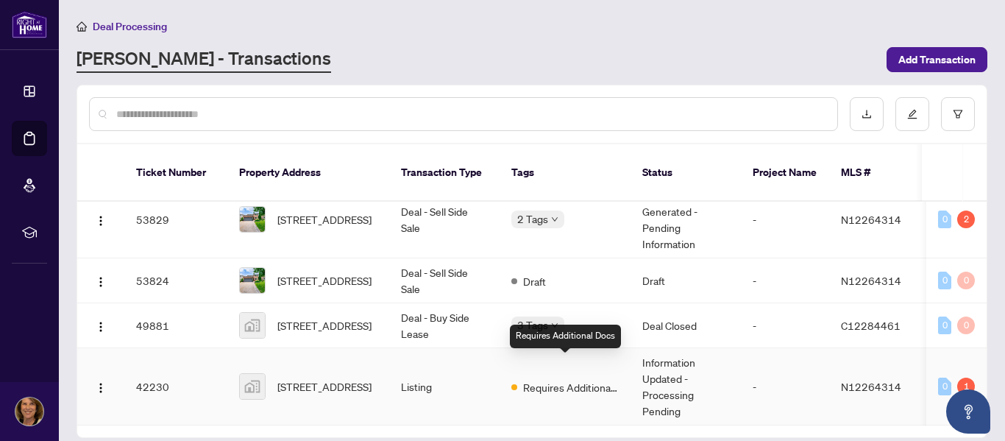
click at [542, 379] on span "Requires Additional Docs" at bounding box center [571, 387] width 96 height 16
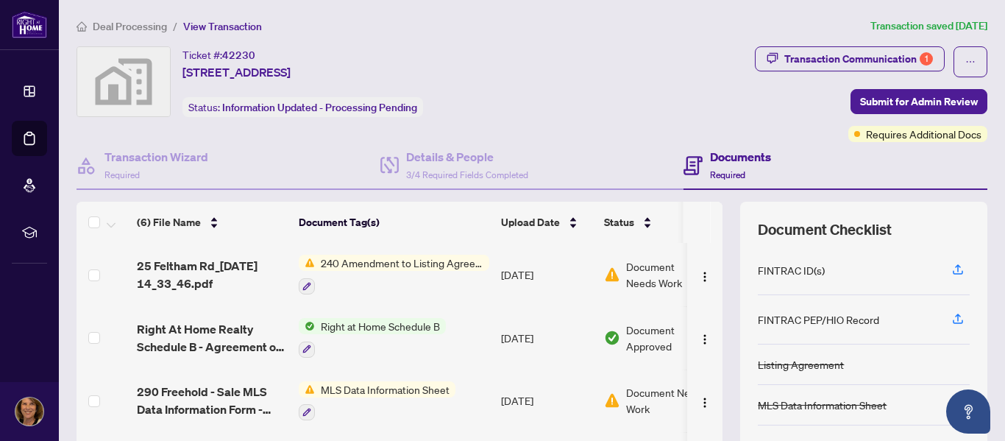
click at [445, 266] on span "240 Amendment to Listing Agreement - Authority to Offer for Sale Price Change/E…" at bounding box center [402, 263] width 174 height 16
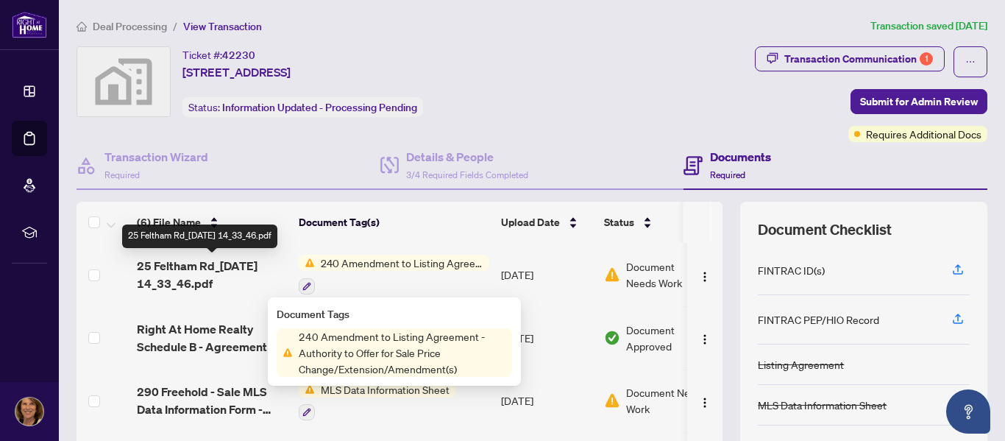
click at [232, 266] on span "25 Feltham Rd_[DATE] 14_33_46.pdf" at bounding box center [212, 274] width 150 height 35
